Goal: Information Seeking & Learning: Learn about a topic

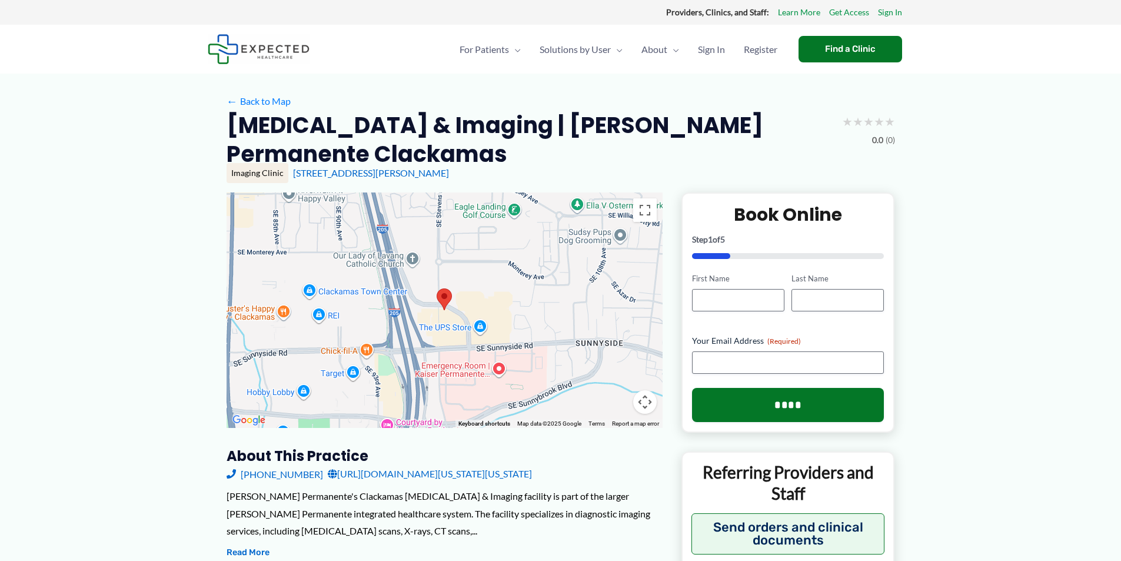
click at [437, 288] on area at bounding box center [437, 288] width 0 height 0
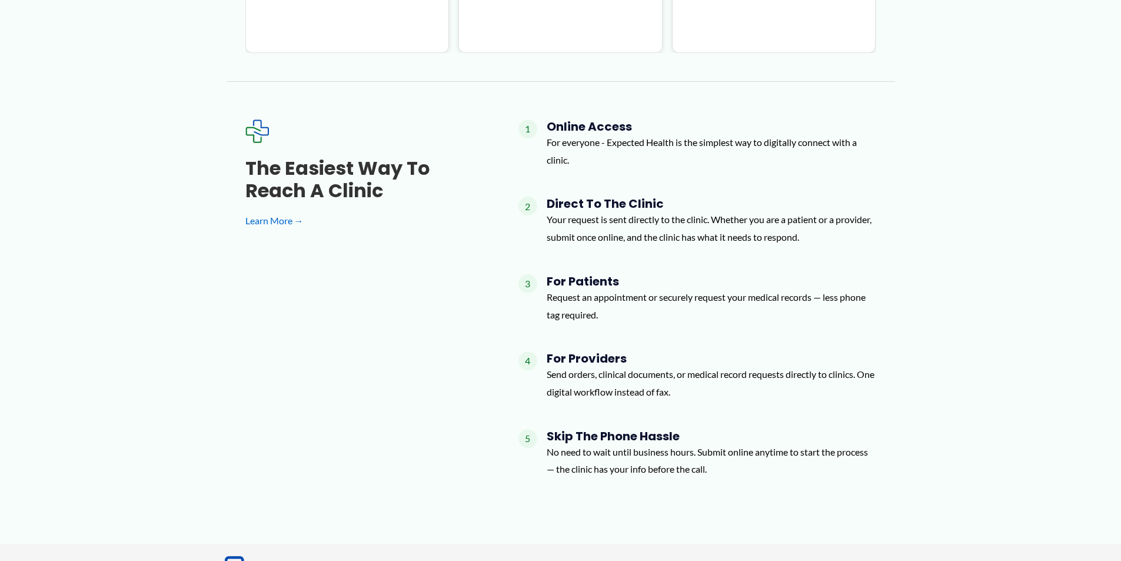
scroll to position [1289, 0]
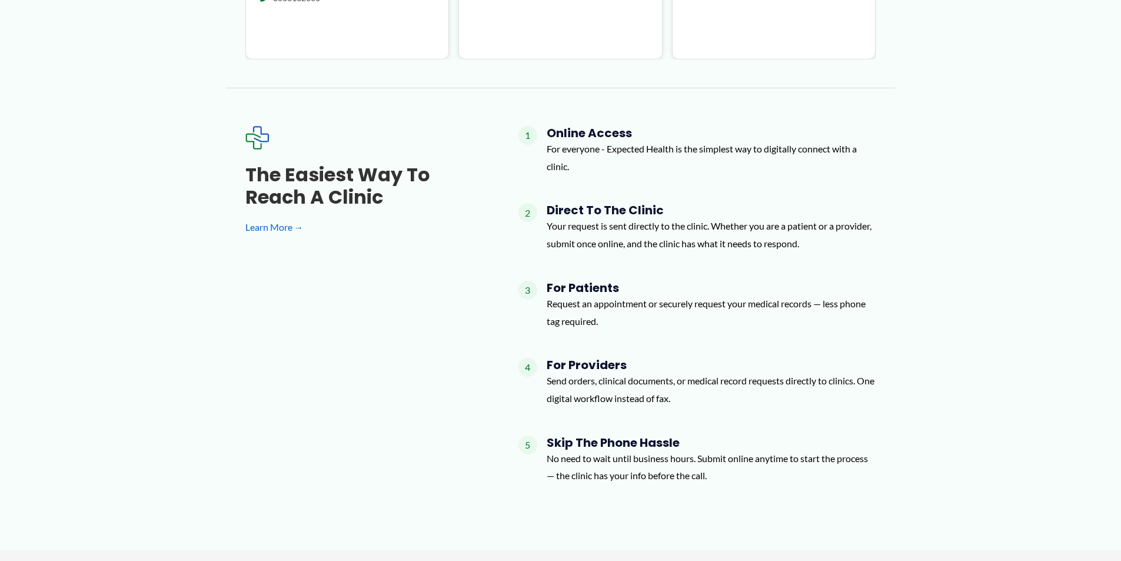
click at [591, 126] on h4 "Online Access" at bounding box center [711, 133] width 329 height 14
click at [541, 126] on div "1 Online Access For everyone - Expected Health is the simplest way to digitally…" at bounding box center [697, 155] width 358 height 58
click at [268, 218] on link "Learn More →" at bounding box center [362, 227] width 235 height 18
